Goal: Task Accomplishment & Management: Manage account settings

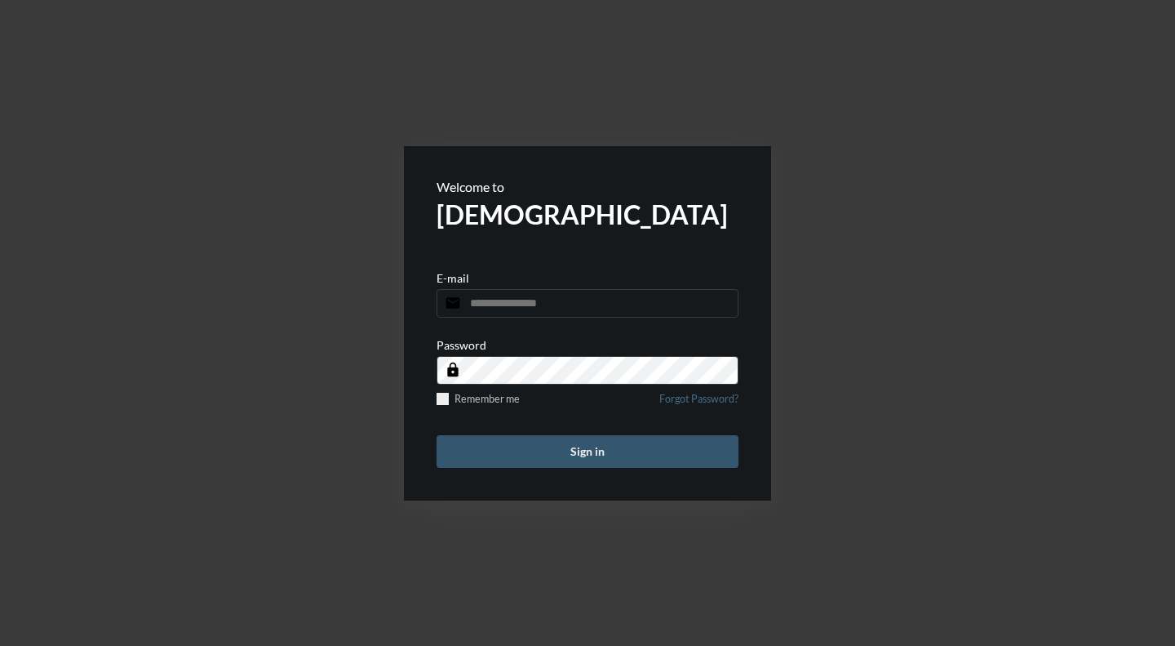
type input "**********"
click at [601, 449] on button "Sign in" at bounding box center [588, 451] width 302 height 33
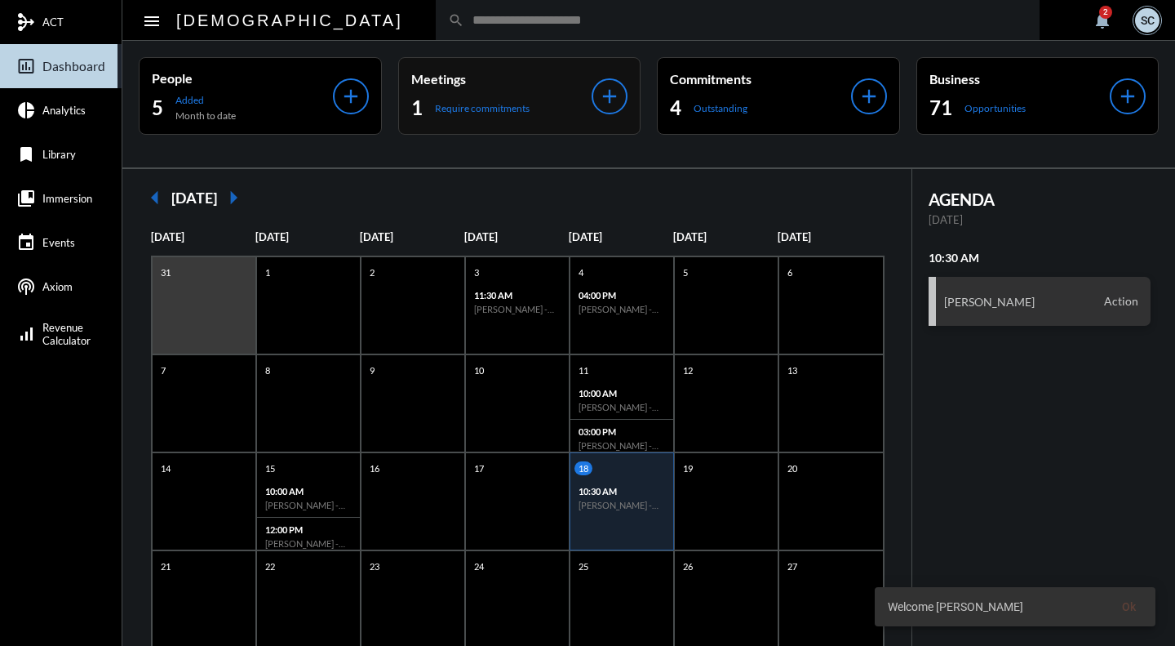
click at [541, 83] on p "Meetings" at bounding box center [501, 79] width 181 height 16
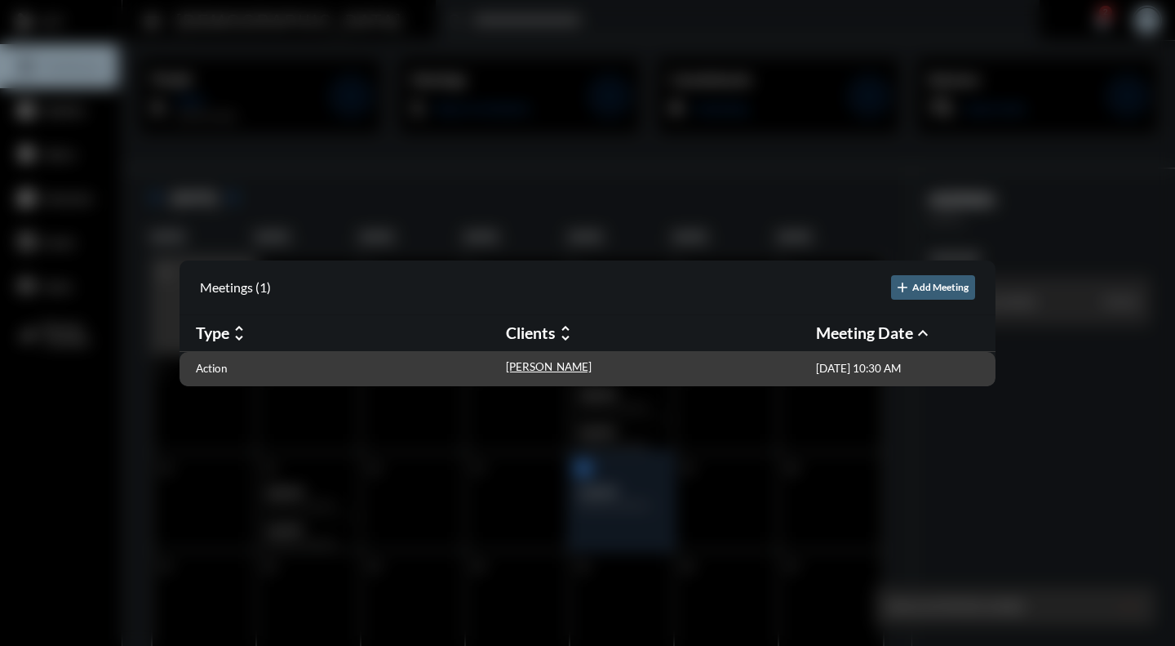
click at [214, 358] on div "Action [PERSON_NAME] [DATE] 10:30 AM" at bounding box center [588, 369] width 816 height 34
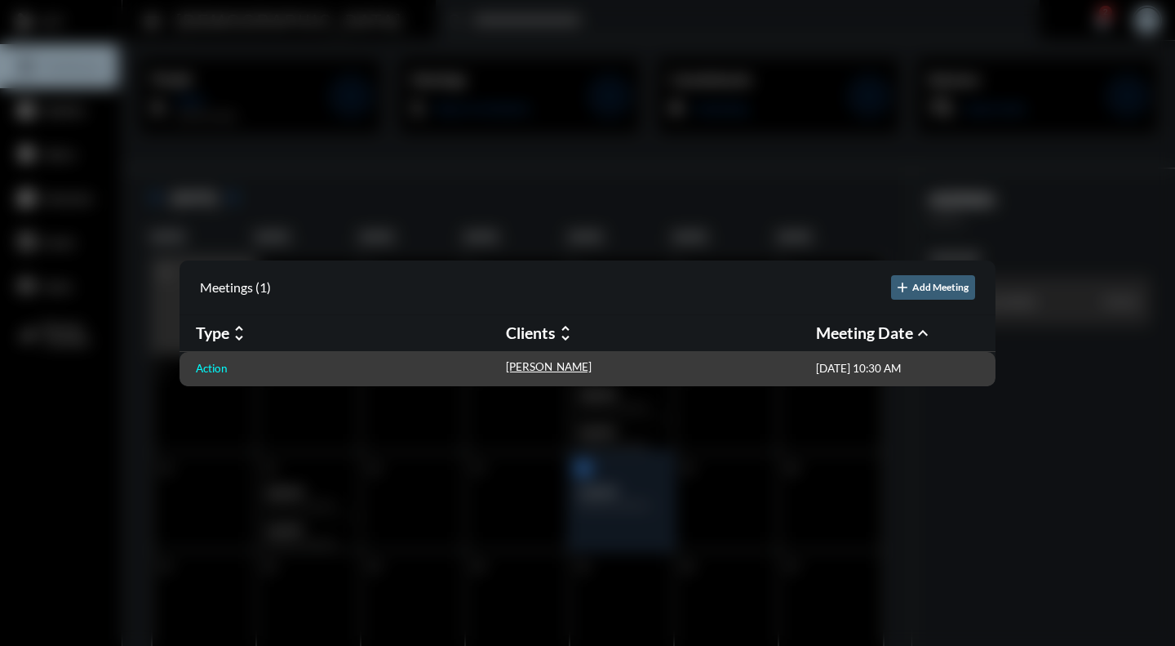
click at [215, 368] on p "Action" at bounding box center [212, 368] width 32 height 13
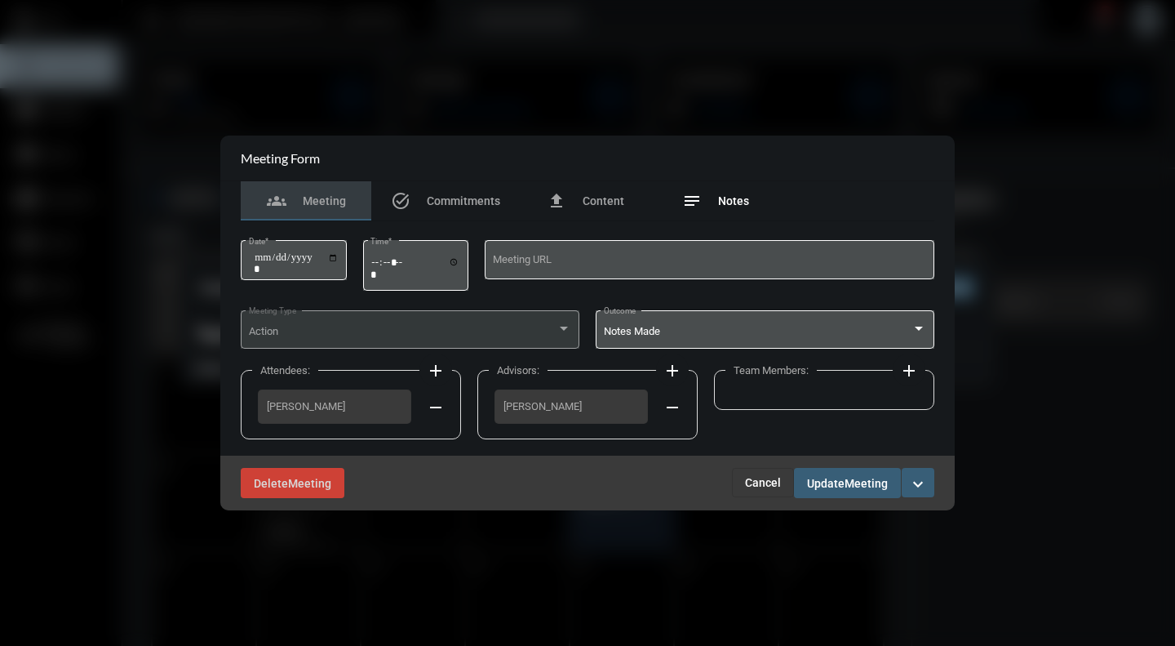
click at [727, 193] on div "notes Notes" at bounding box center [715, 201] width 67 height 20
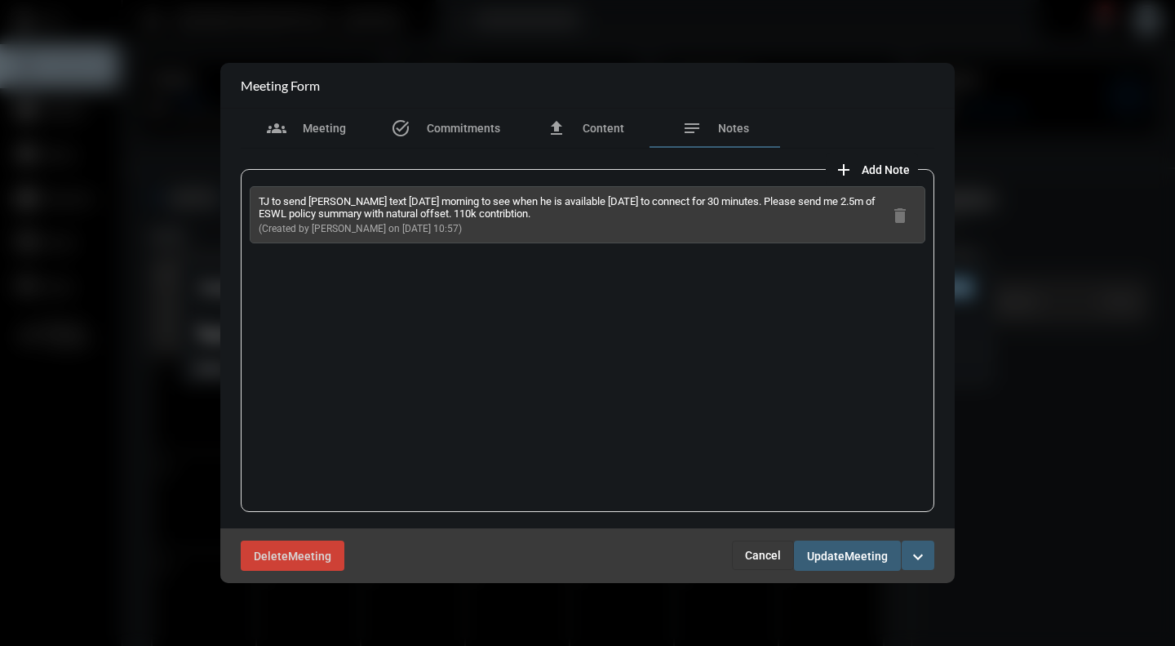
click at [770, 548] on button "Cancel" at bounding box center [763, 554] width 62 height 29
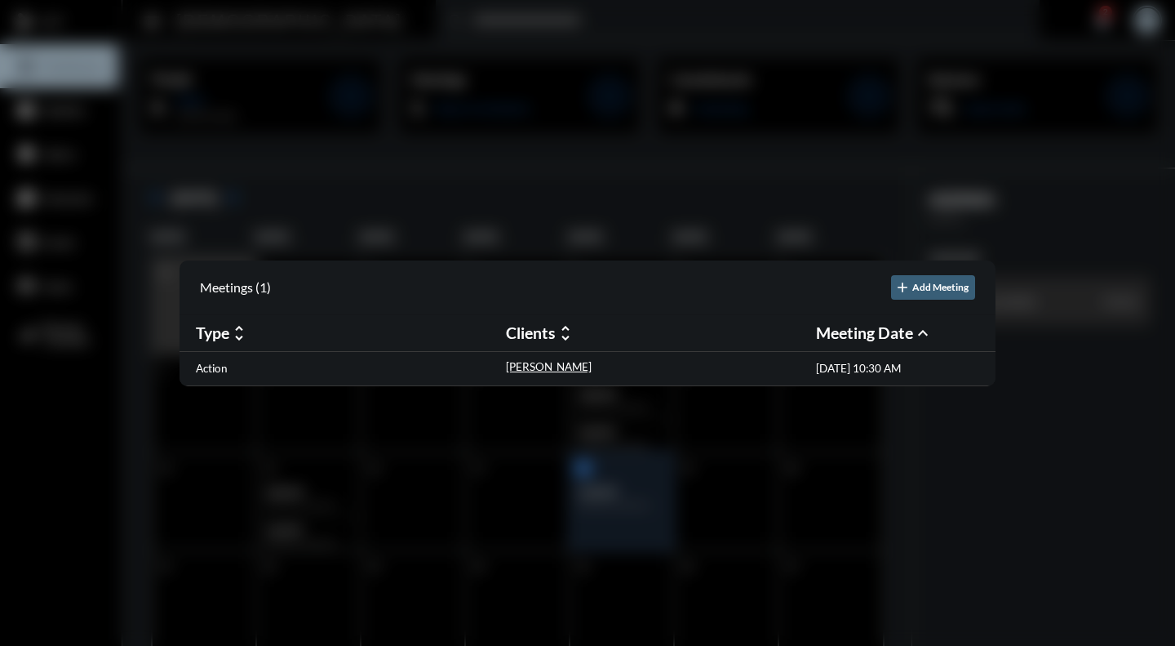
click at [883, 181] on div at bounding box center [587, 323] width 1175 height 646
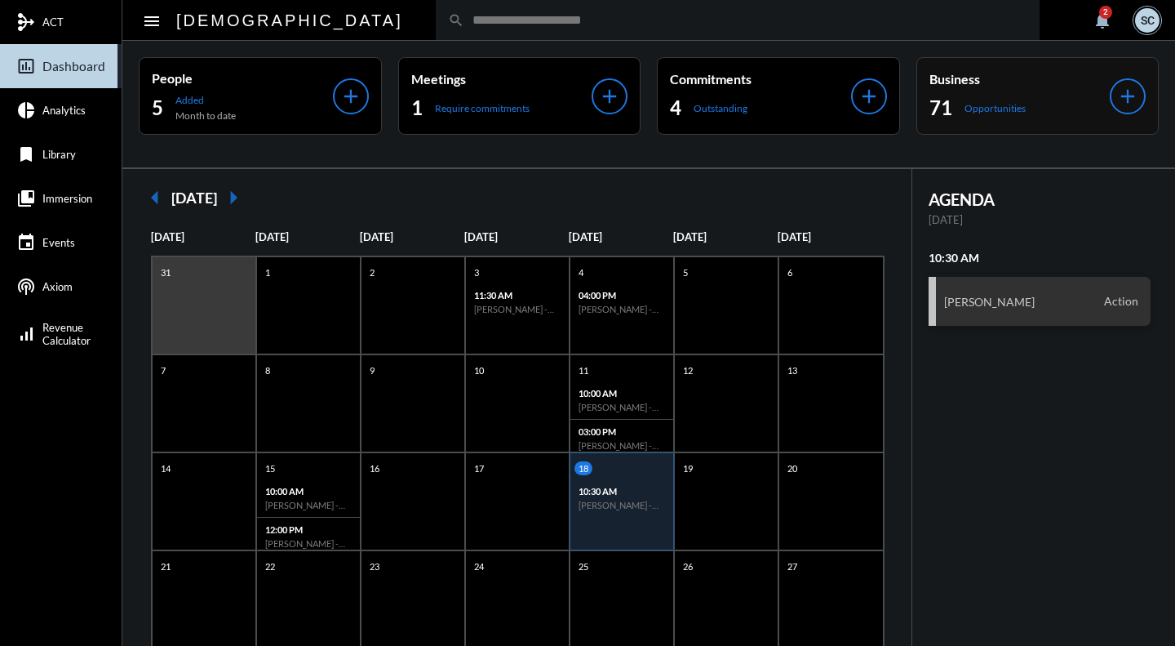
click at [987, 73] on p "Business" at bounding box center [1020, 79] width 181 height 16
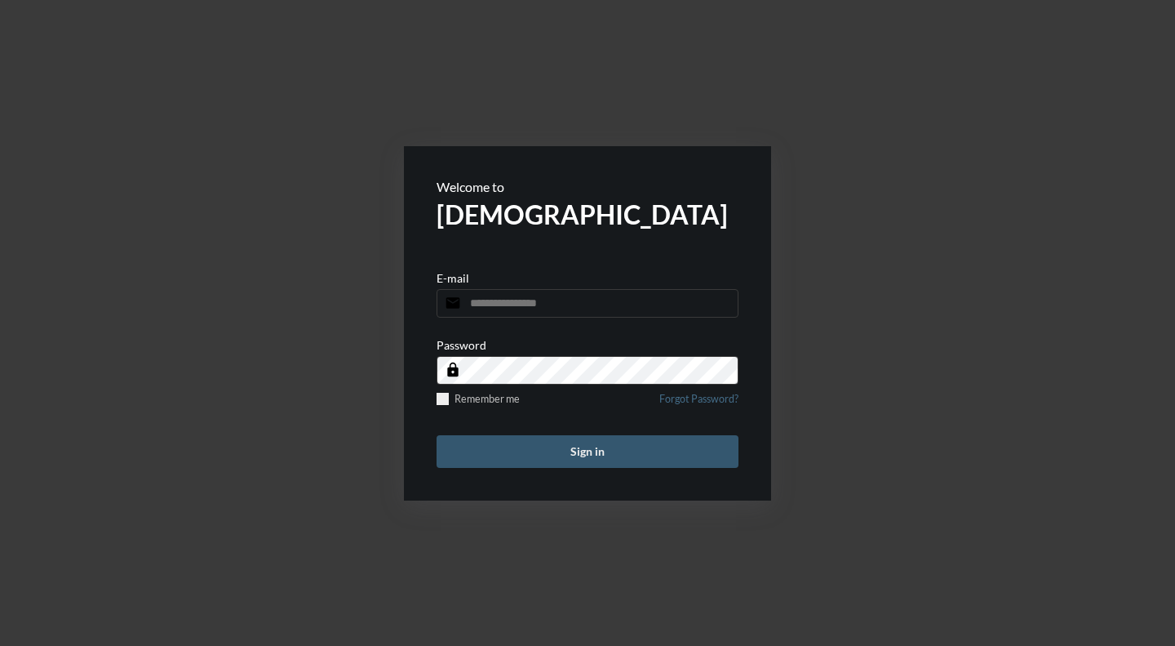
type input "**********"
click at [593, 453] on button "Sign in" at bounding box center [588, 451] width 302 height 33
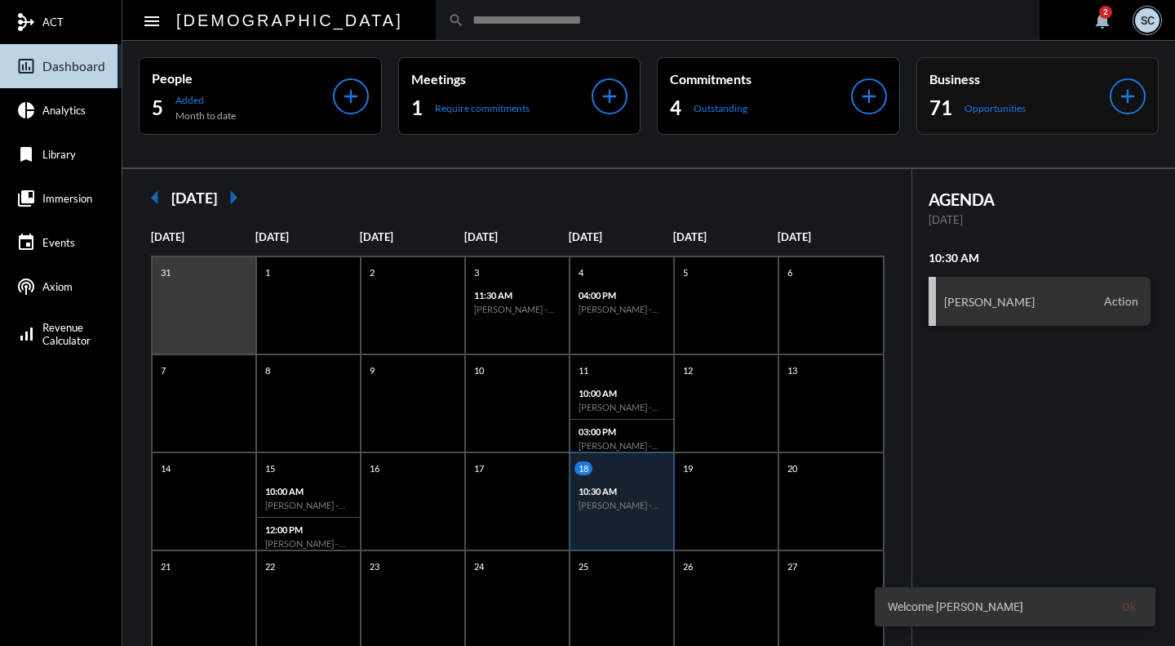
click at [994, 81] on p "Business" at bounding box center [1020, 79] width 181 height 16
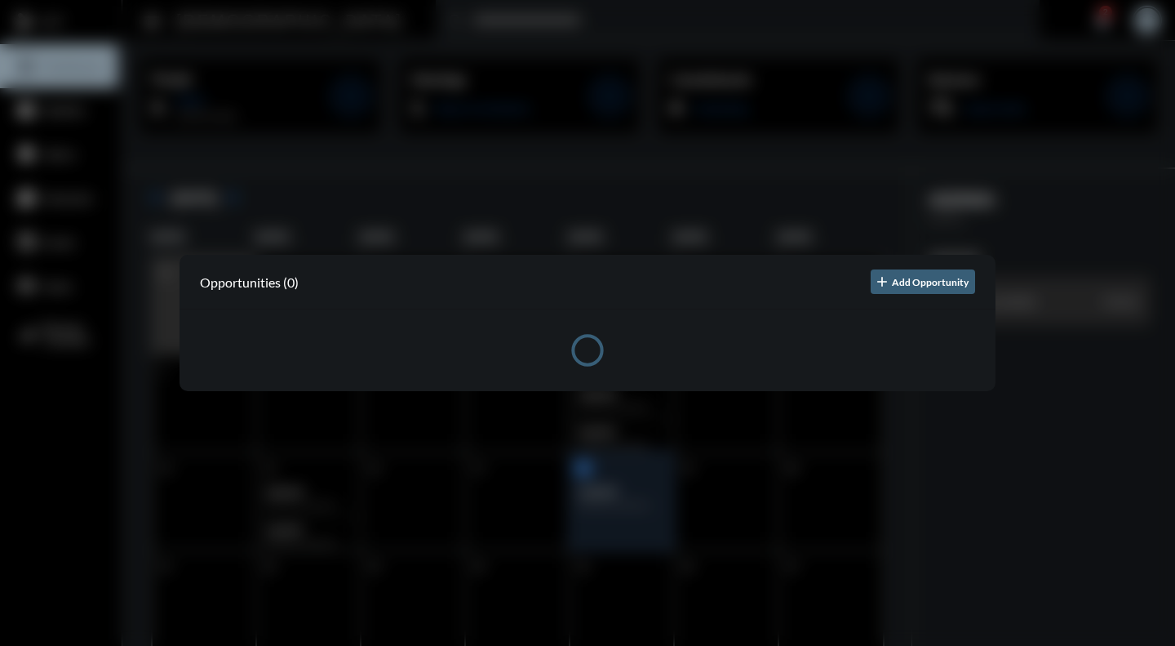
click at [1044, 625] on div at bounding box center [587, 323] width 1175 height 646
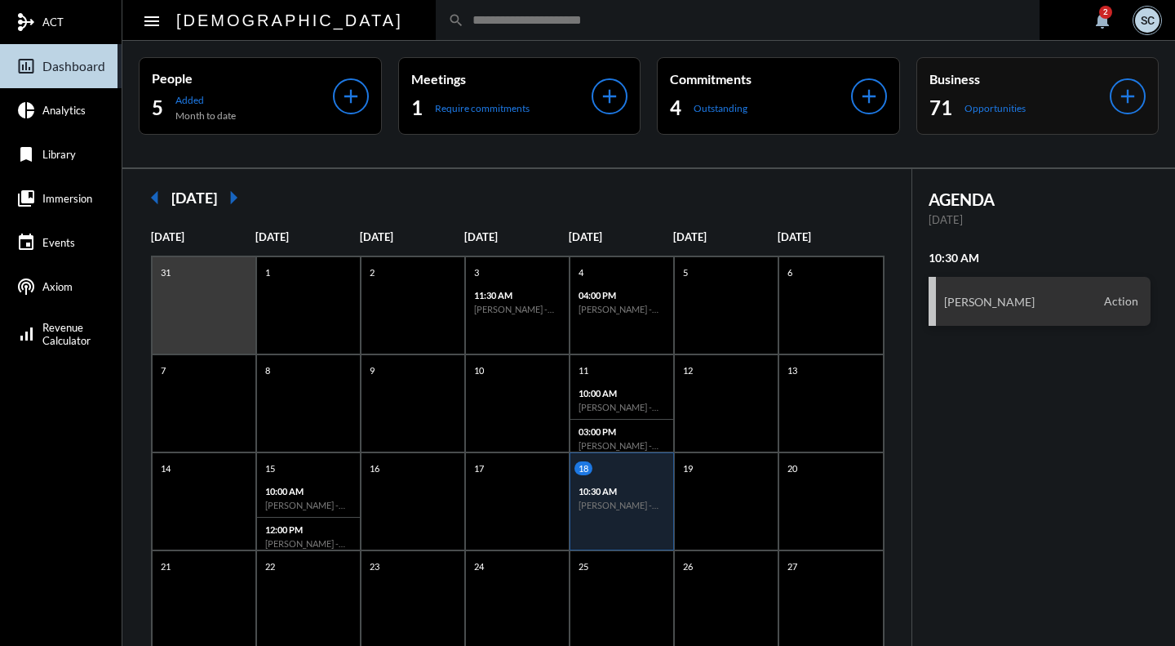
click at [1072, 101] on div "71 Opportunities" at bounding box center [1020, 108] width 181 height 26
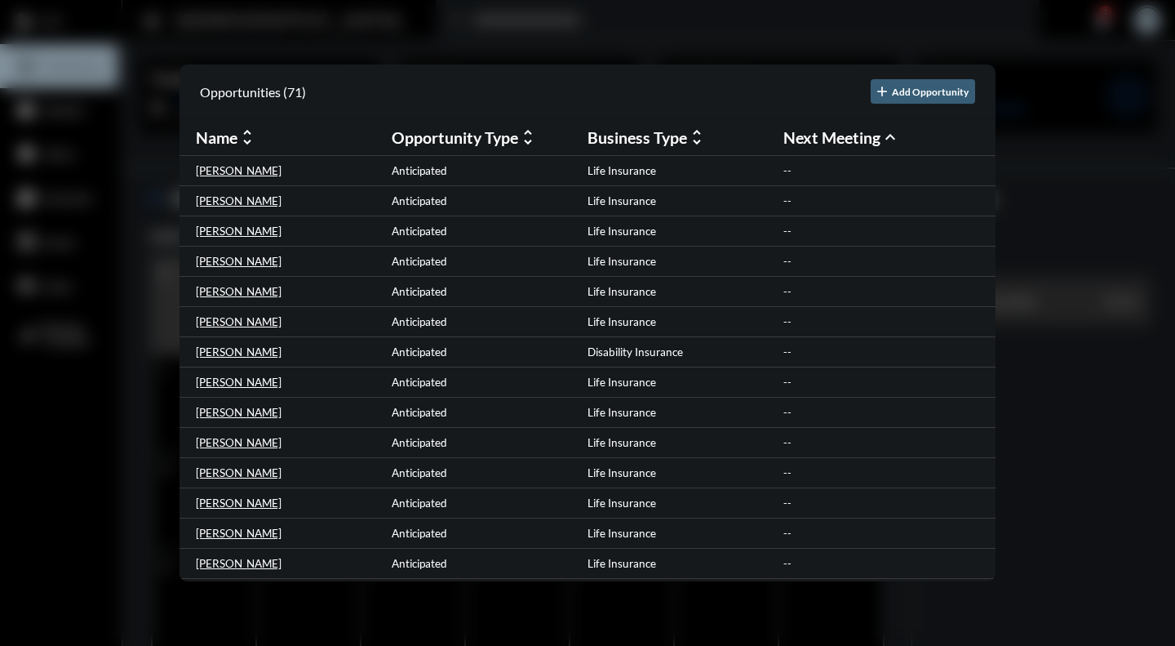
click at [676, 143] on h2 "Business Type" at bounding box center [638, 137] width 100 height 19
click at [541, 41] on div at bounding box center [587, 323] width 1175 height 646
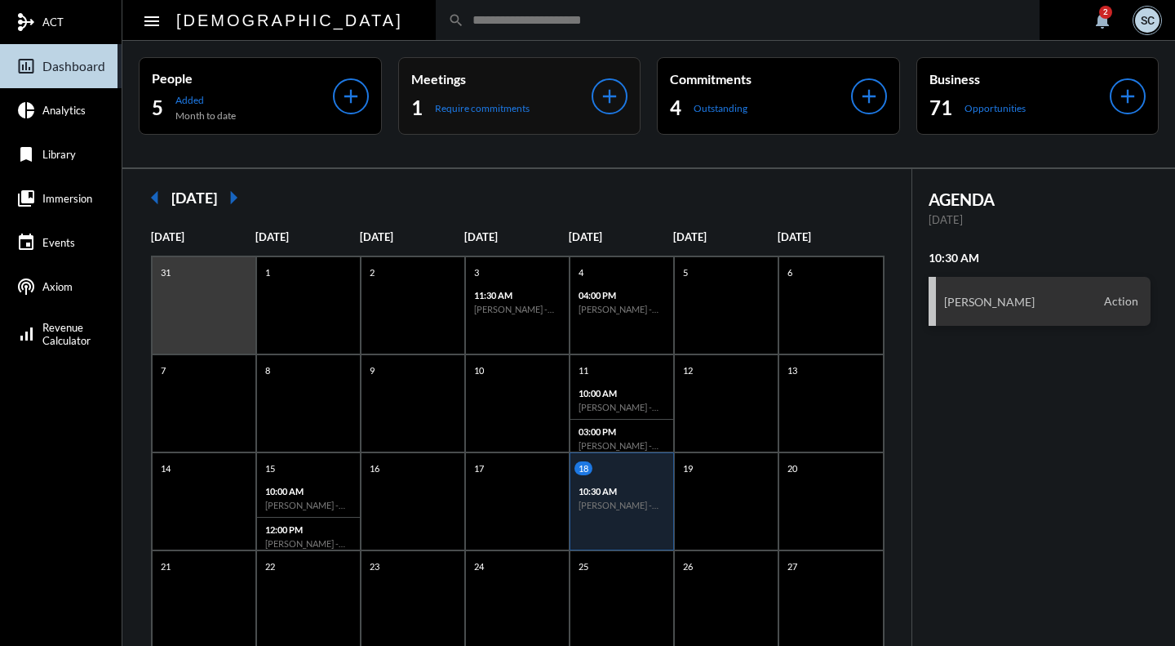
click at [571, 102] on div "1 Require commitments" at bounding box center [501, 108] width 181 height 26
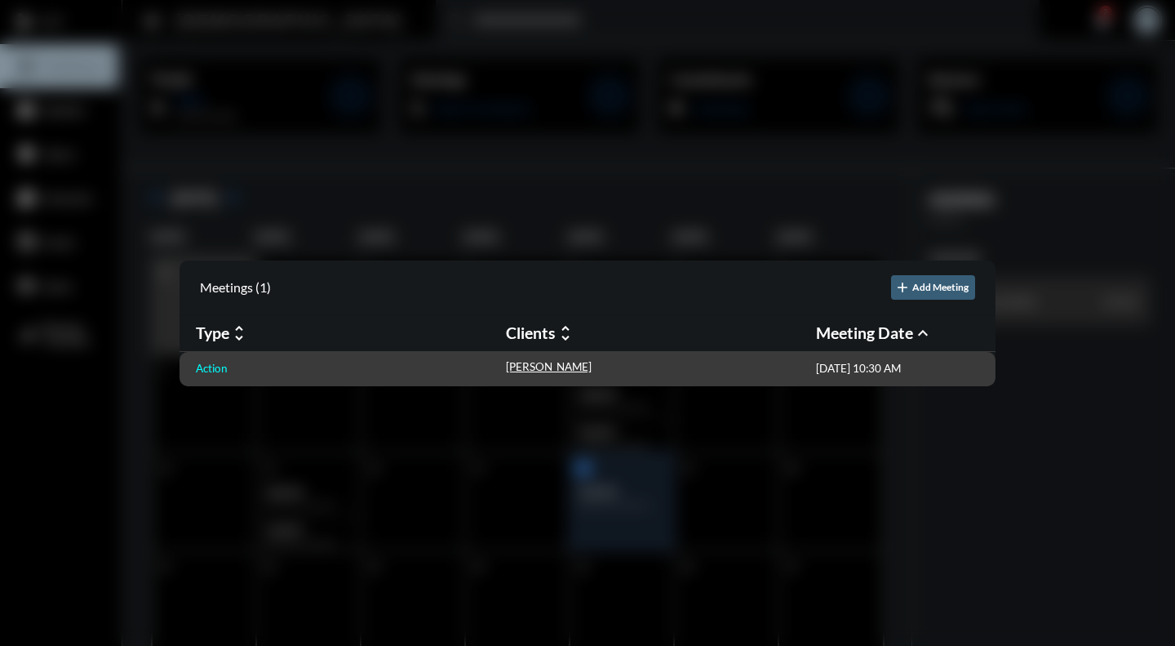
click at [208, 374] on p "Action" at bounding box center [212, 368] width 32 height 13
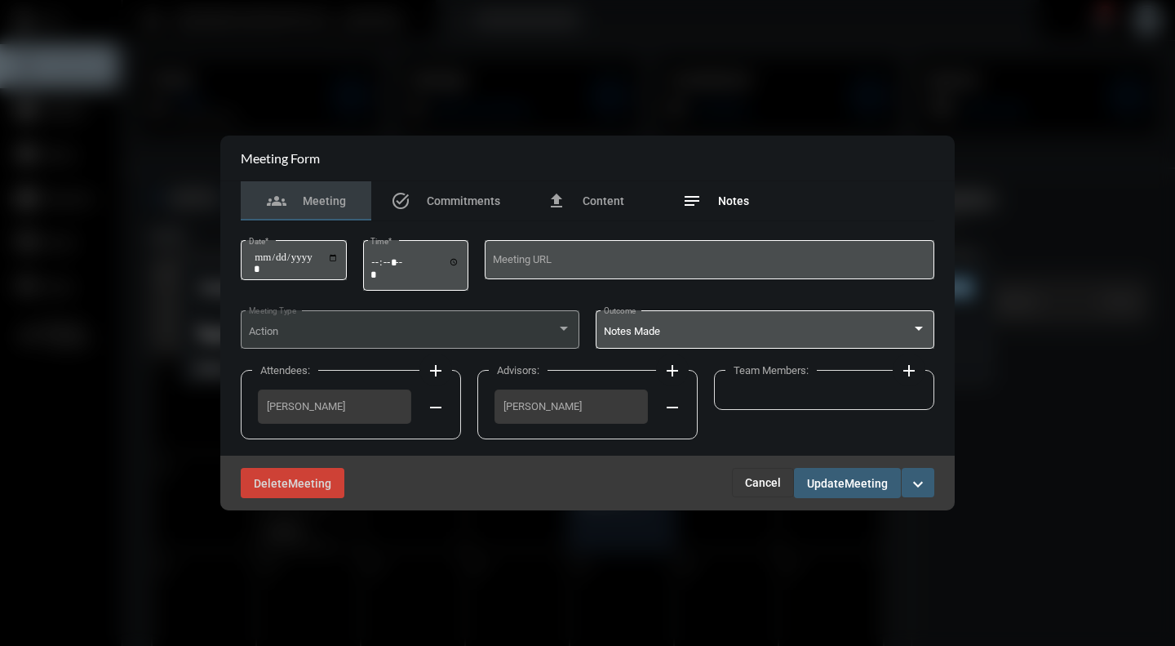
click at [735, 202] on span "Notes" at bounding box center [733, 200] width 31 height 13
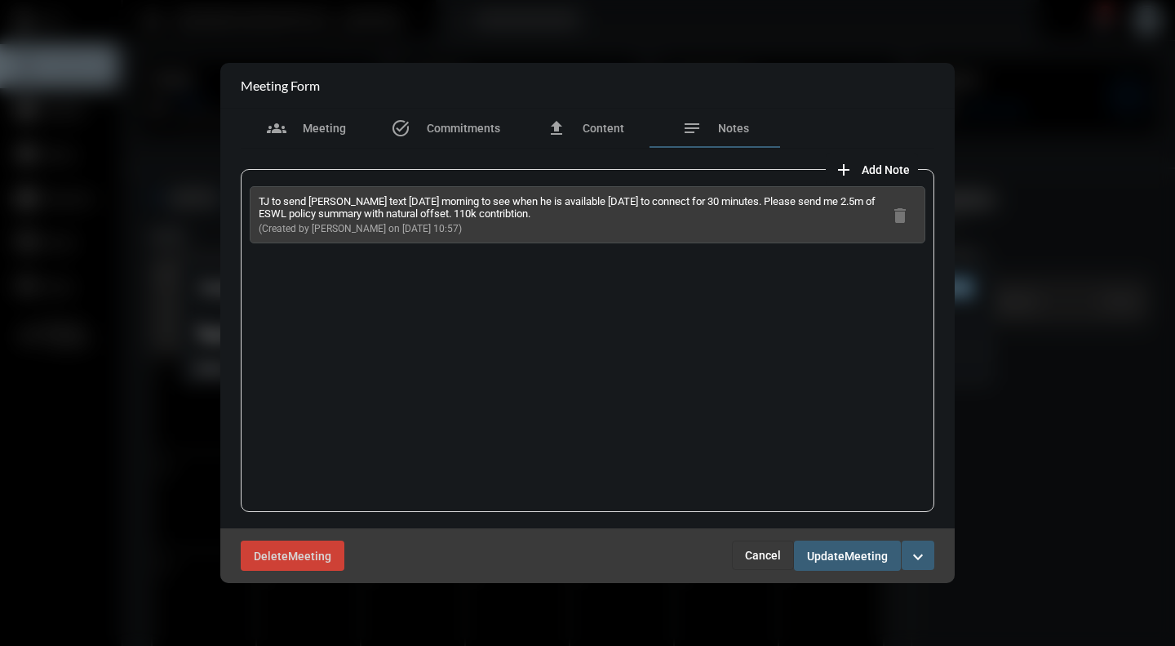
drag, startPoint x: 758, startPoint y: 202, endPoint x: 247, endPoint y: 199, distance: 511.0
click at [247, 199] on div "TJ to send Bret text on Monday morning to see when he is available on Monday to…" at bounding box center [588, 340] width 694 height 343
copy p "TJ to send Bret text on Monday morning to see when he is available on Monday to…"
click at [465, 127] on span "Commitments" at bounding box center [463, 128] width 73 height 13
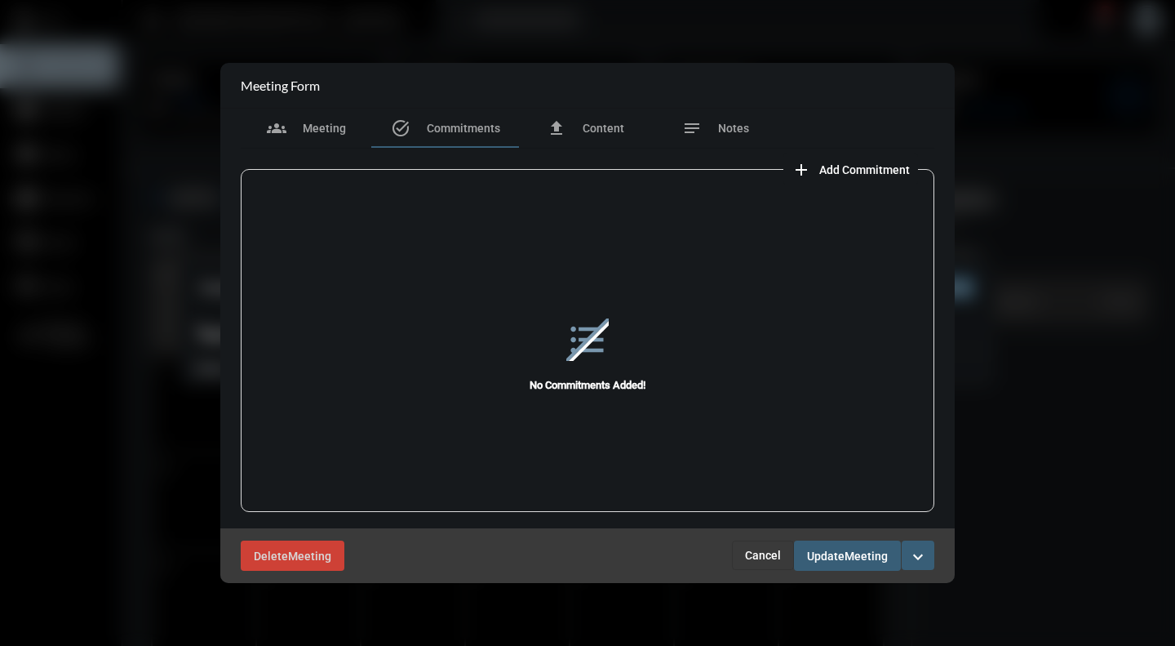
click at [891, 172] on span "Add Commitment" at bounding box center [865, 169] width 91 height 13
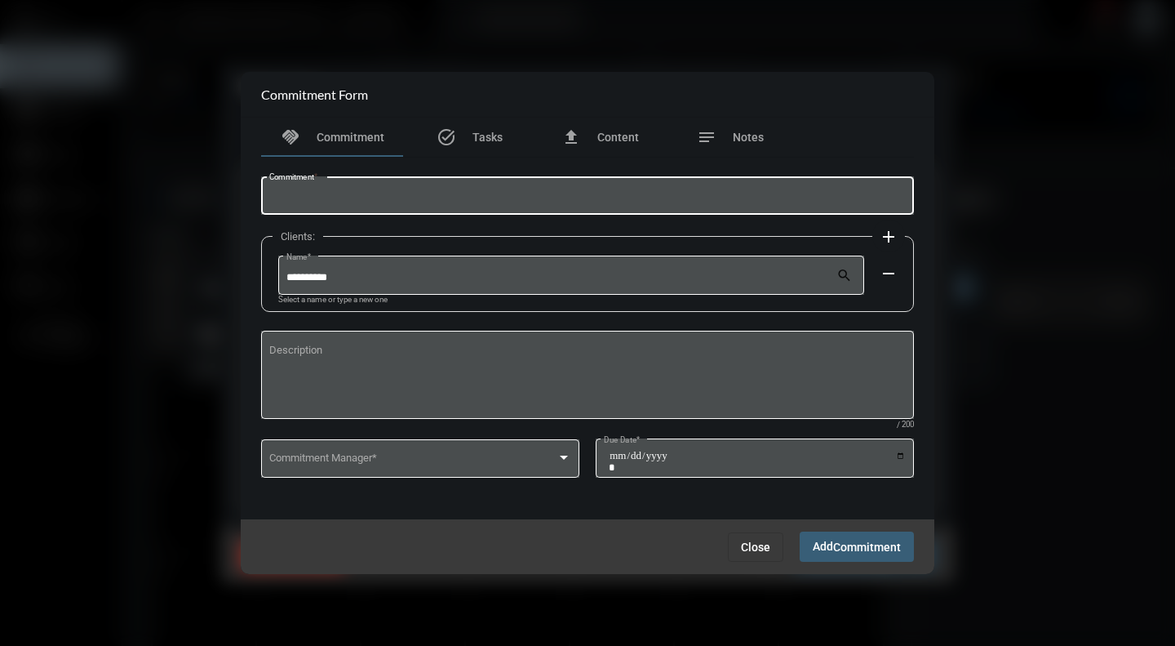
paste input "**********"
drag, startPoint x: 360, startPoint y: 194, endPoint x: 209, endPoint y: 186, distance: 151.2
click at [209, 186] on div "**********" at bounding box center [587, 323] width 1175 height 646
click at [422, 198] on input "**********" at bounding box center [588, 199] width 638 height 12
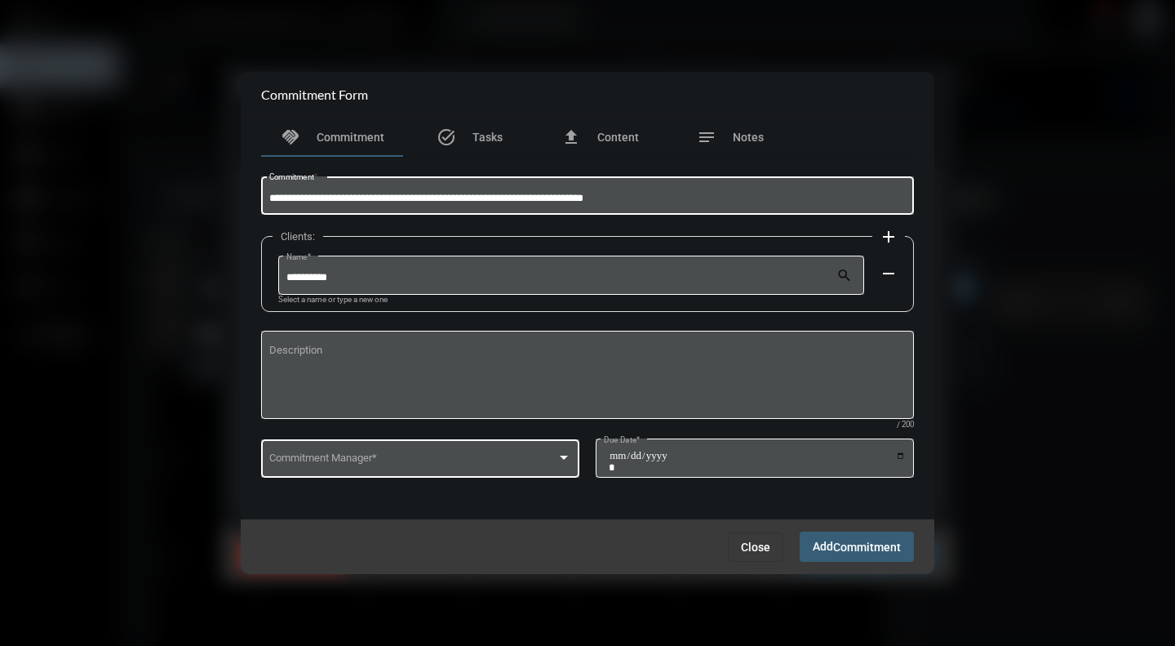
type input "**********"
click at [502, 452] on div "Commitment Manager *" at bounding box center [420, 457] width 303 height 42
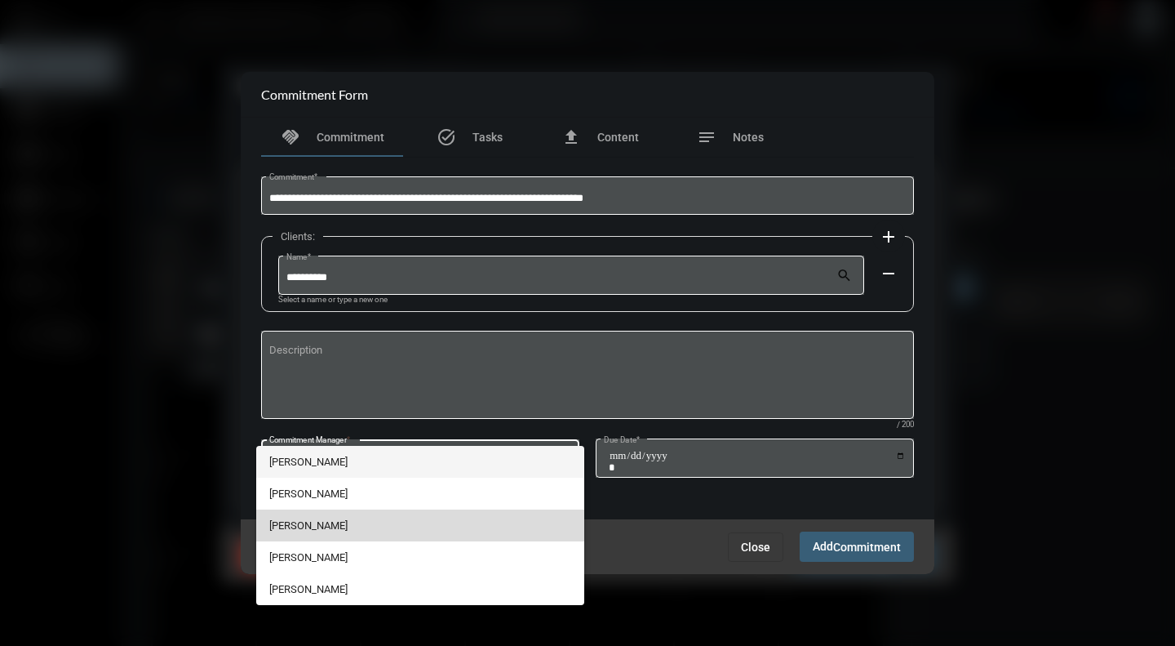
click at [299, 527] on span "[PERSON_NAME]" at bounding box center [420, 525] width 303 height 32
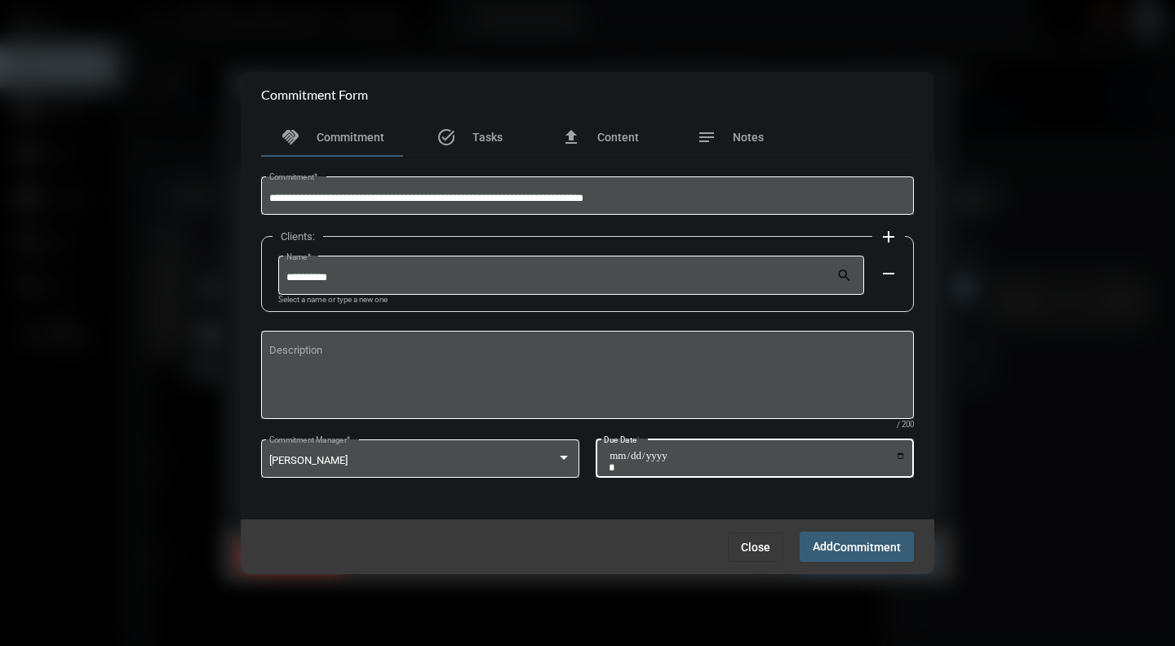
click at [901, 456] on input "Due Date *" at bounding box center [757, 461] width 297 height 23
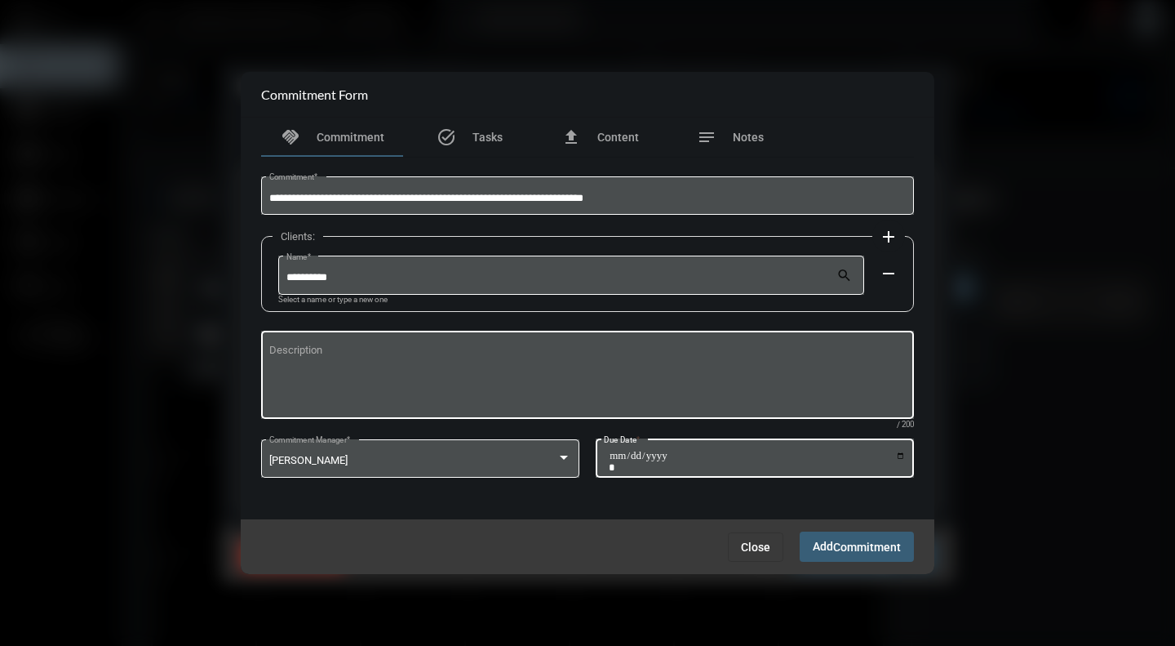
type input "**********"
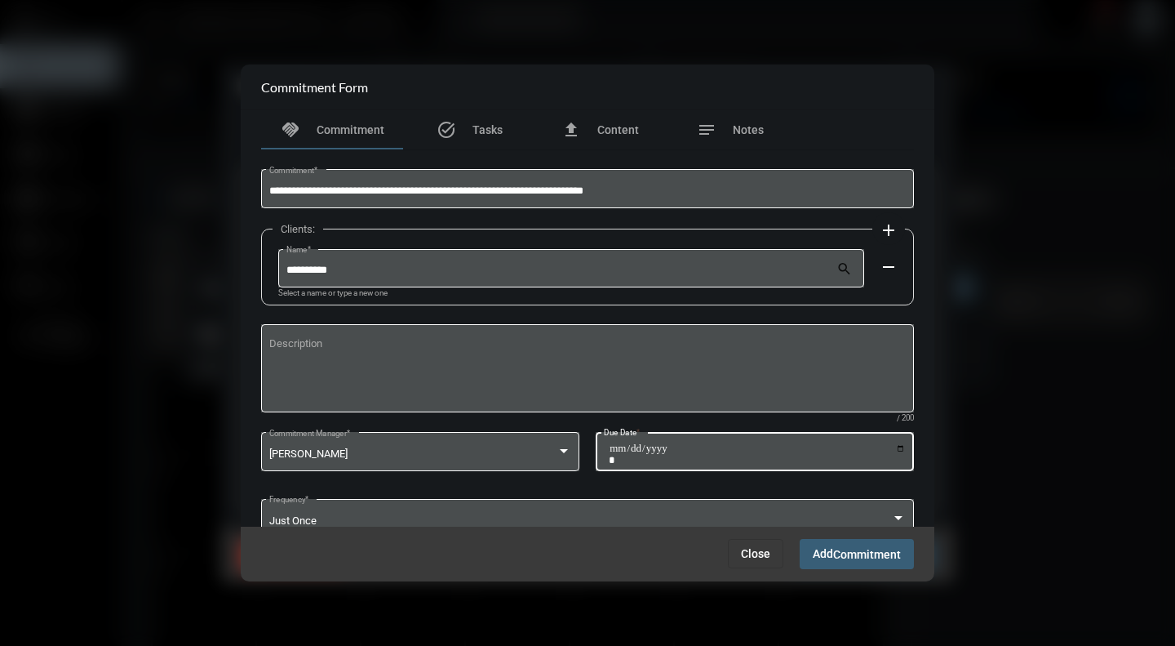
click at [832, 550] on span "Add Commitment" at bounding box center [857, 553] width 88 height 13
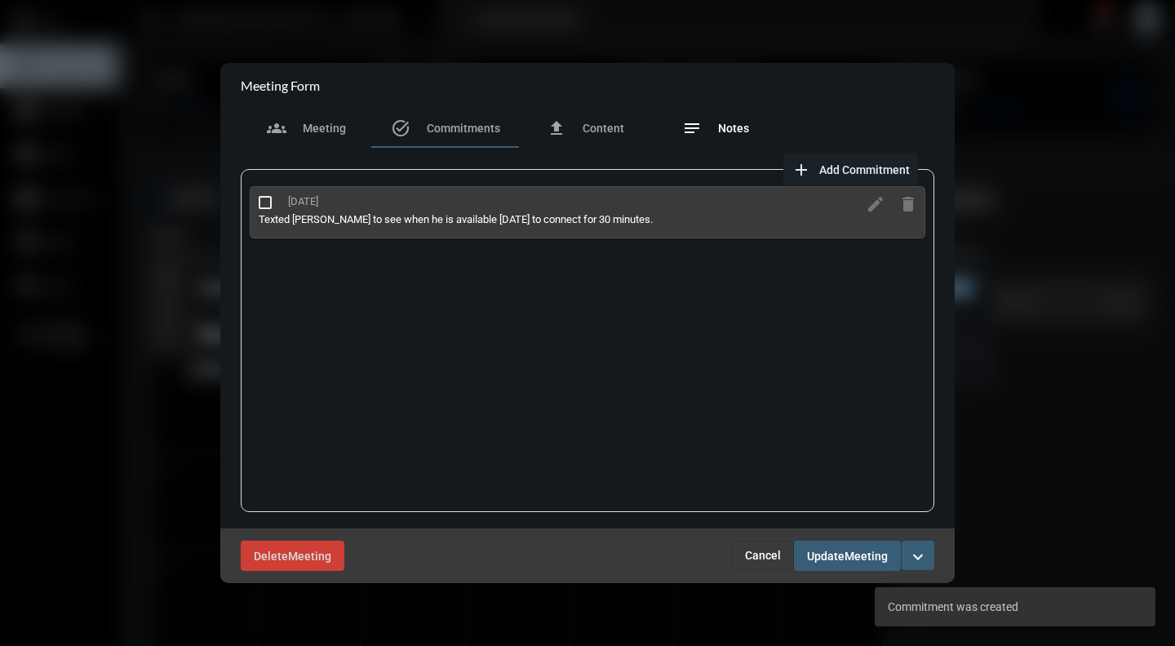
click at [720, 128] on span "Notes" at bounding box center [733, 128] width 31 height 13
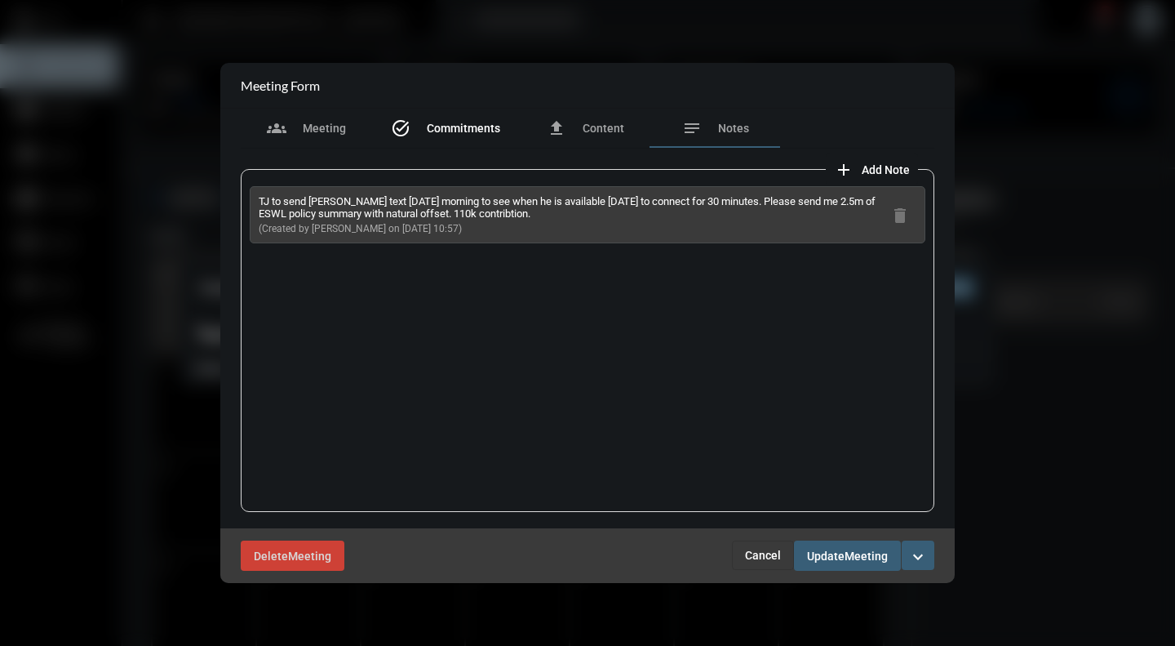
click at [455, 131] on span "Commitments" at bounding box center [463, 128] width 73 height 13
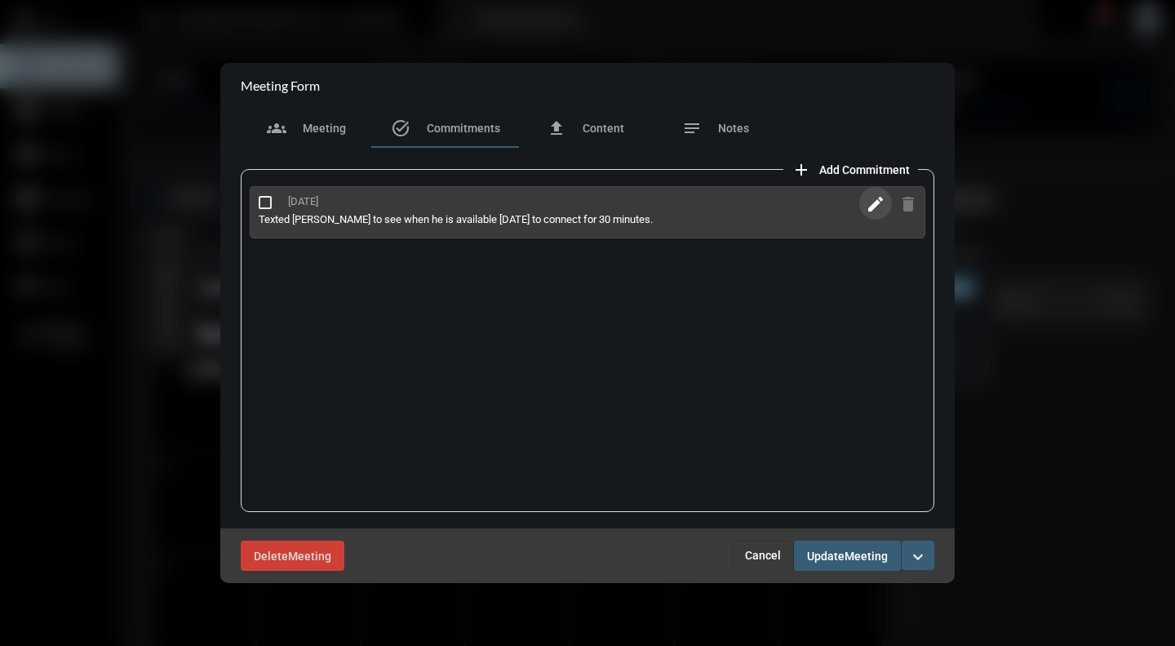
click at [875, 207] on mat-icon "edit" at bounding box center [876, 204] width 20 height 20
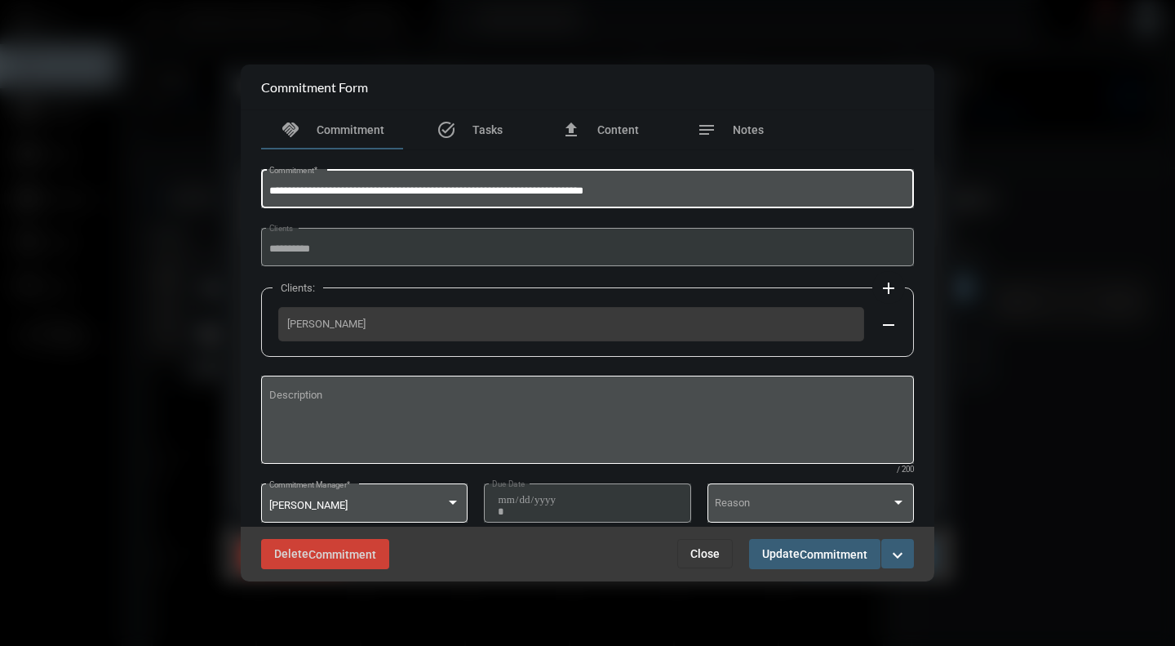
click at [509, 189] on input "**********" at bounding box center [588, 191] width 638 height 12
type input "**********"
click at [818, 543] on button "Update Commitment" at bounding box center [814, 554] width 131 height 30
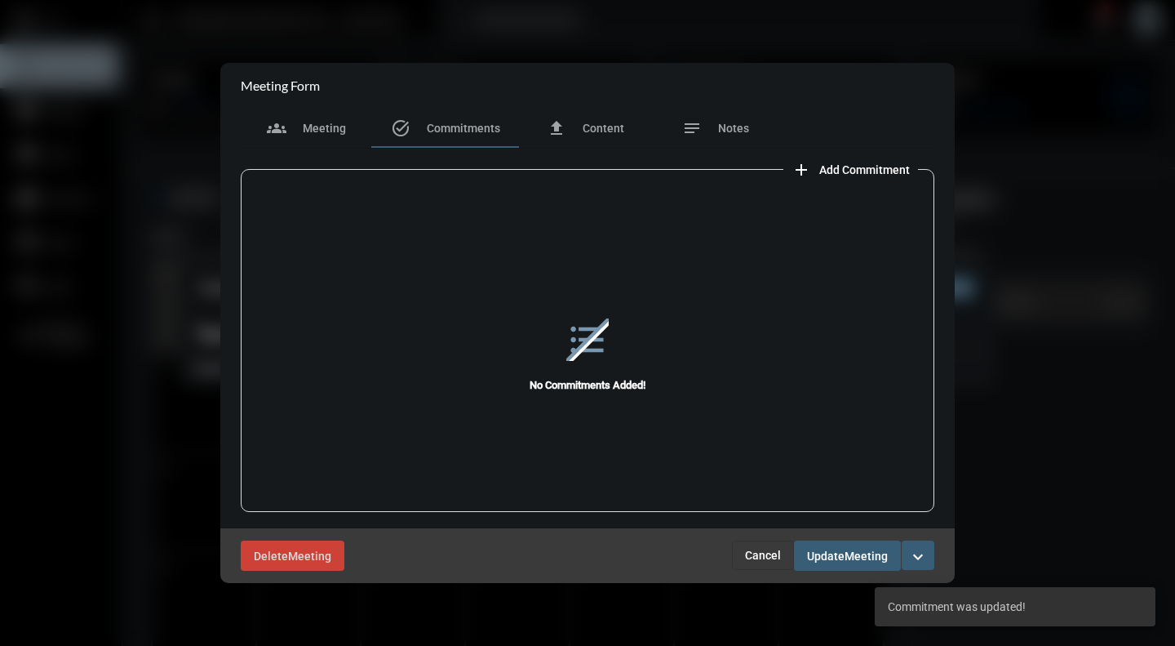
click at [762, 549] on span "Cancel" at bounding box center [763, 555] width 36 height 13
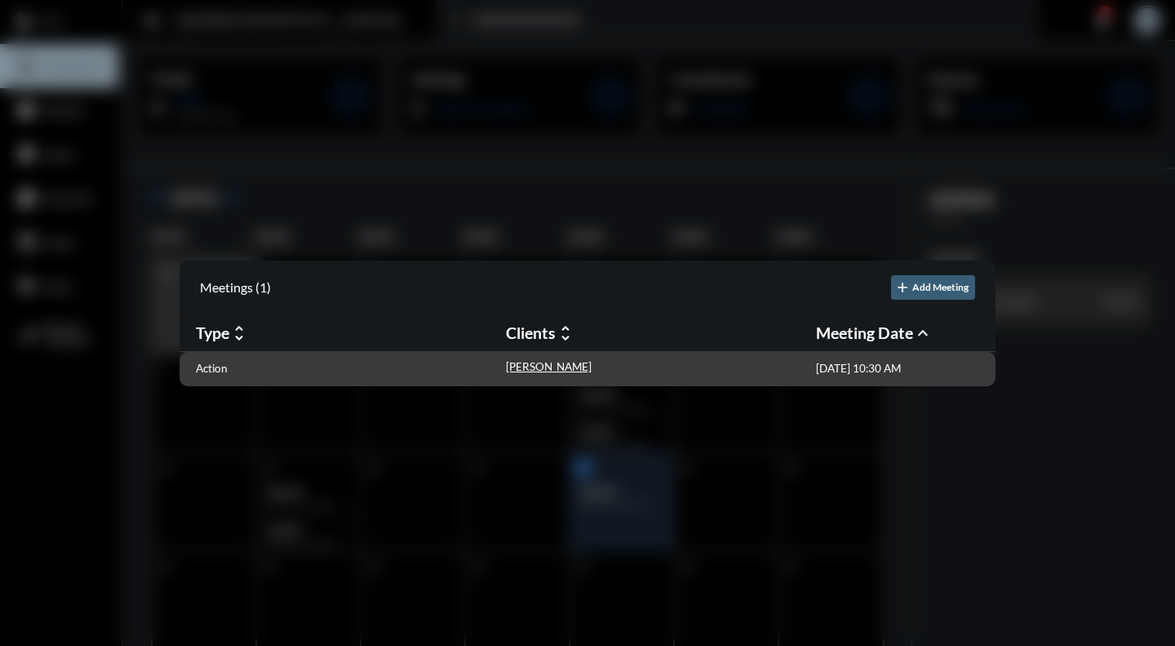
click at [273, 371] on div "Action" at bounding box center [351, 368] width 310 height 17
click at [204, 368] on p "Action" at bounding box center [212, 368] width 32 height 13
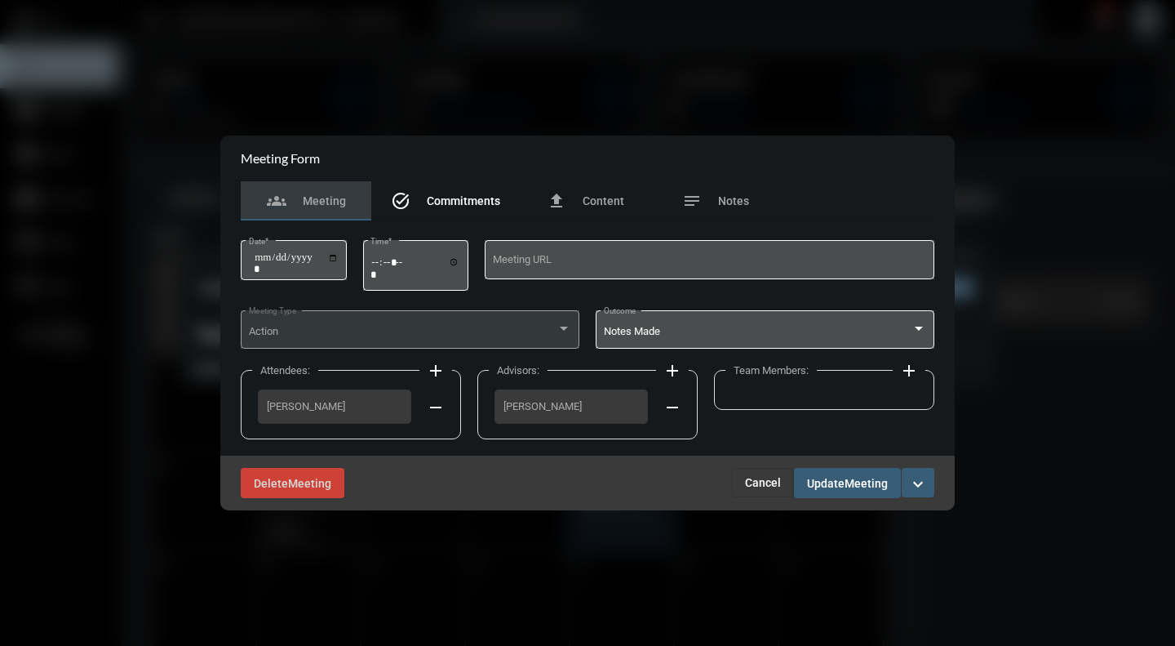
click at [472, 210] on div "task_alt Commitments" at bounding box center [445, 201] width 109 height 20
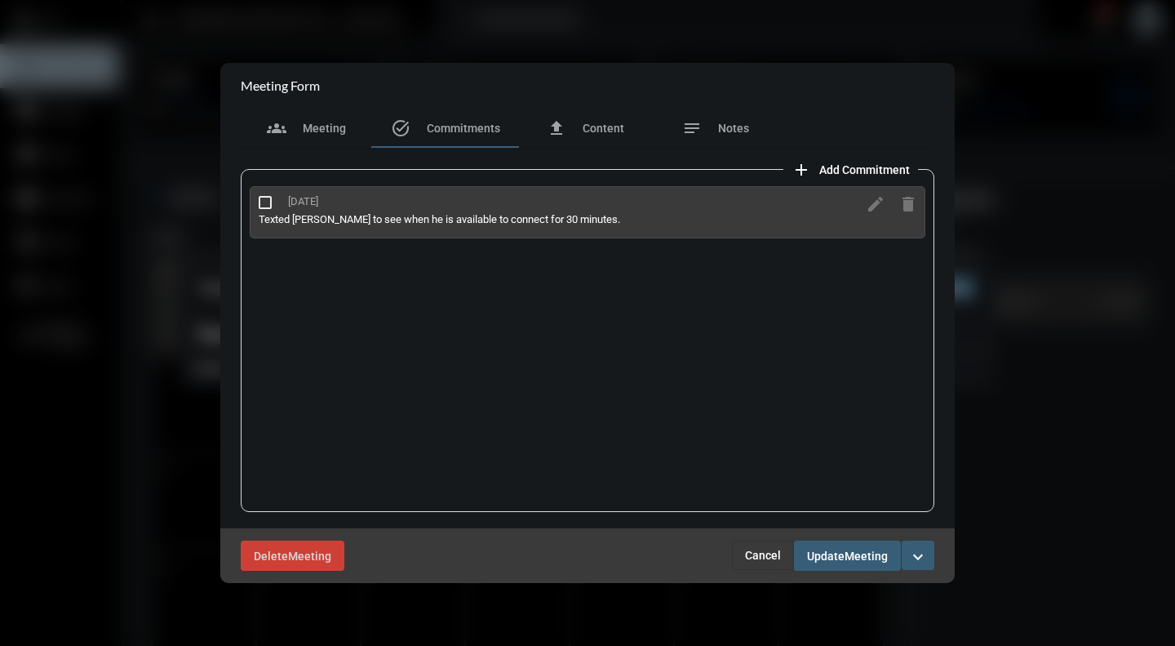
click at [926, 561] on mat-icon "expand_more" at bounding box center [919, 557] width 20 height 20
click at [844, 589] on p "Complete" at bounding box center [824, 591] width 50 height 14
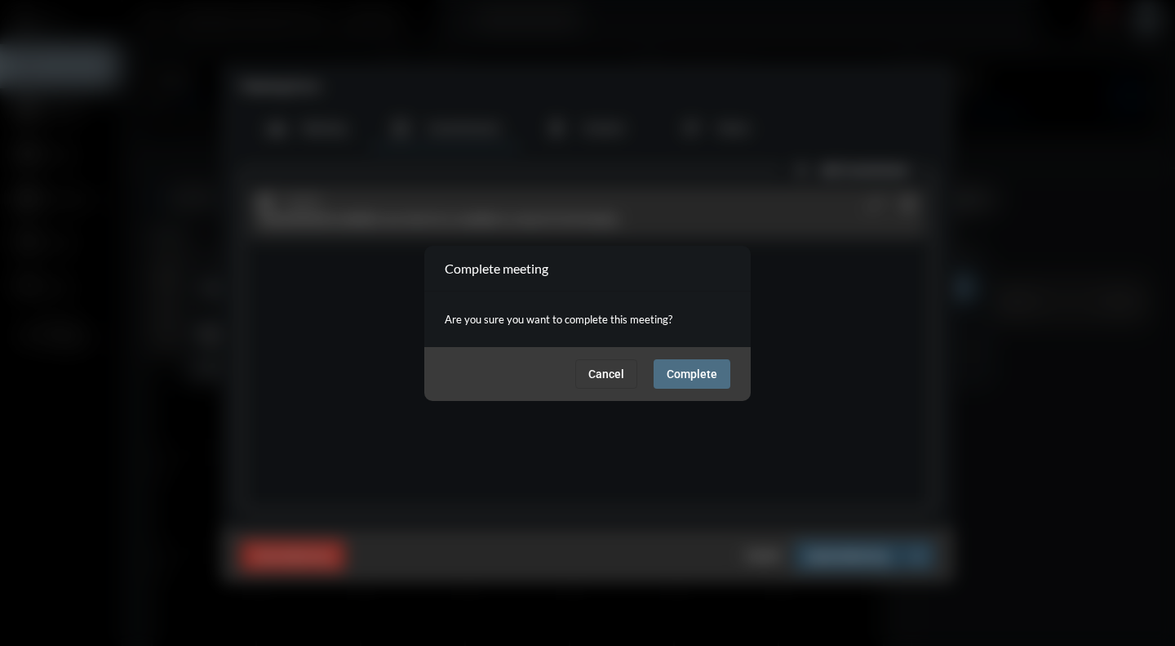
click at [690, 380] on span "Complete" at bounding box center [692, 373] width 51 height 13
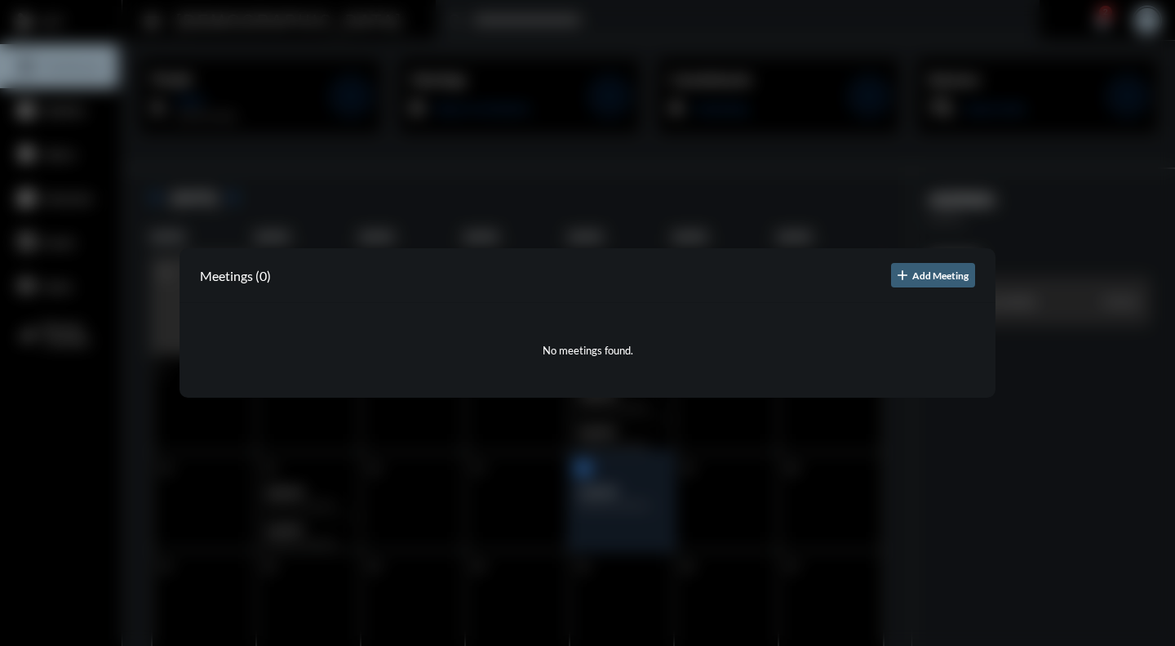
click at [1003, 562] on div at bounding box center [587, 323] width 1175 height 646
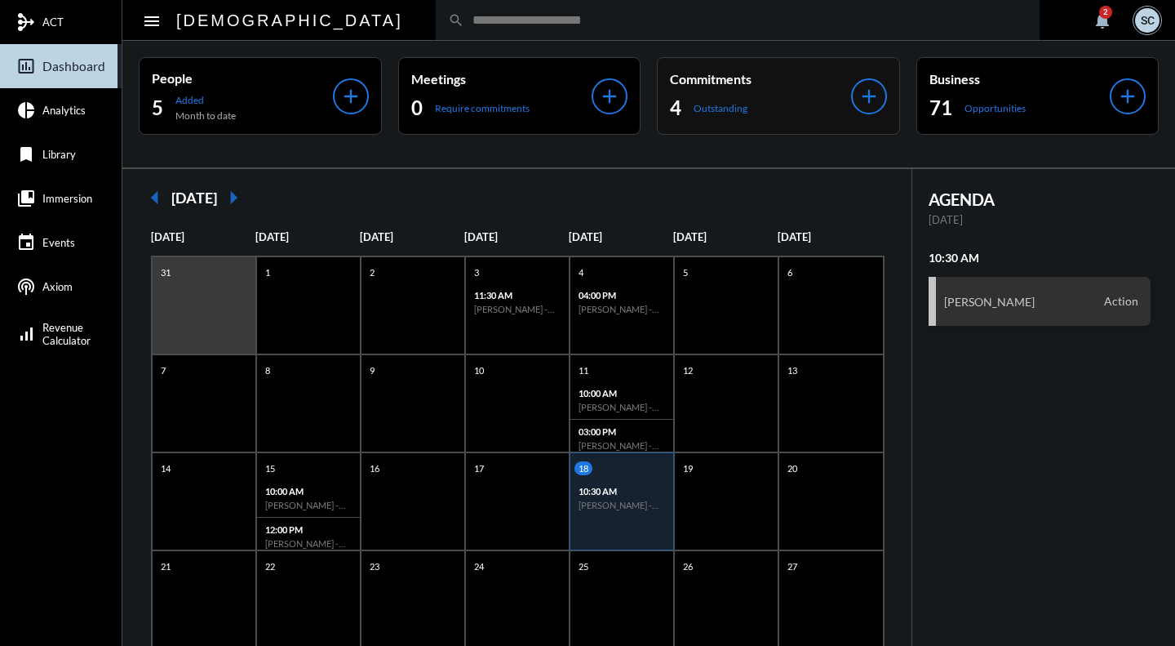
click at [767, 96] on div "4 Outstanding" at bounding box center [760, 108] width 181 height 26
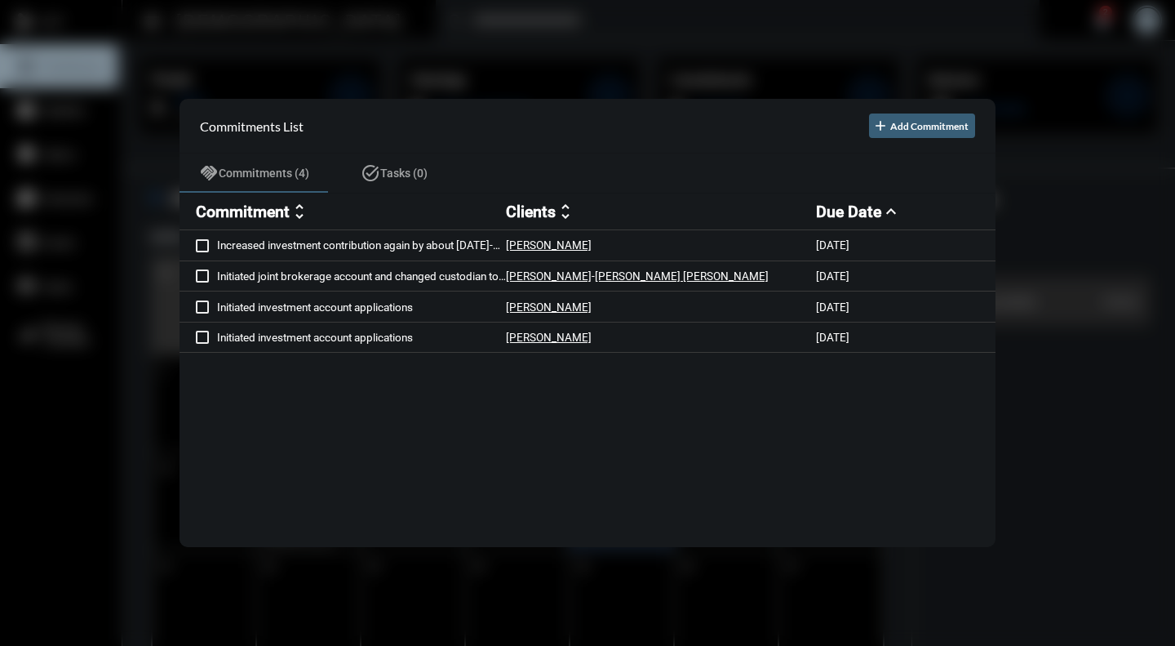
click at [731, 42] on div at bounding box center [587, 323] width 1175 height 646
